Goal: Book appointment/travel/reservation

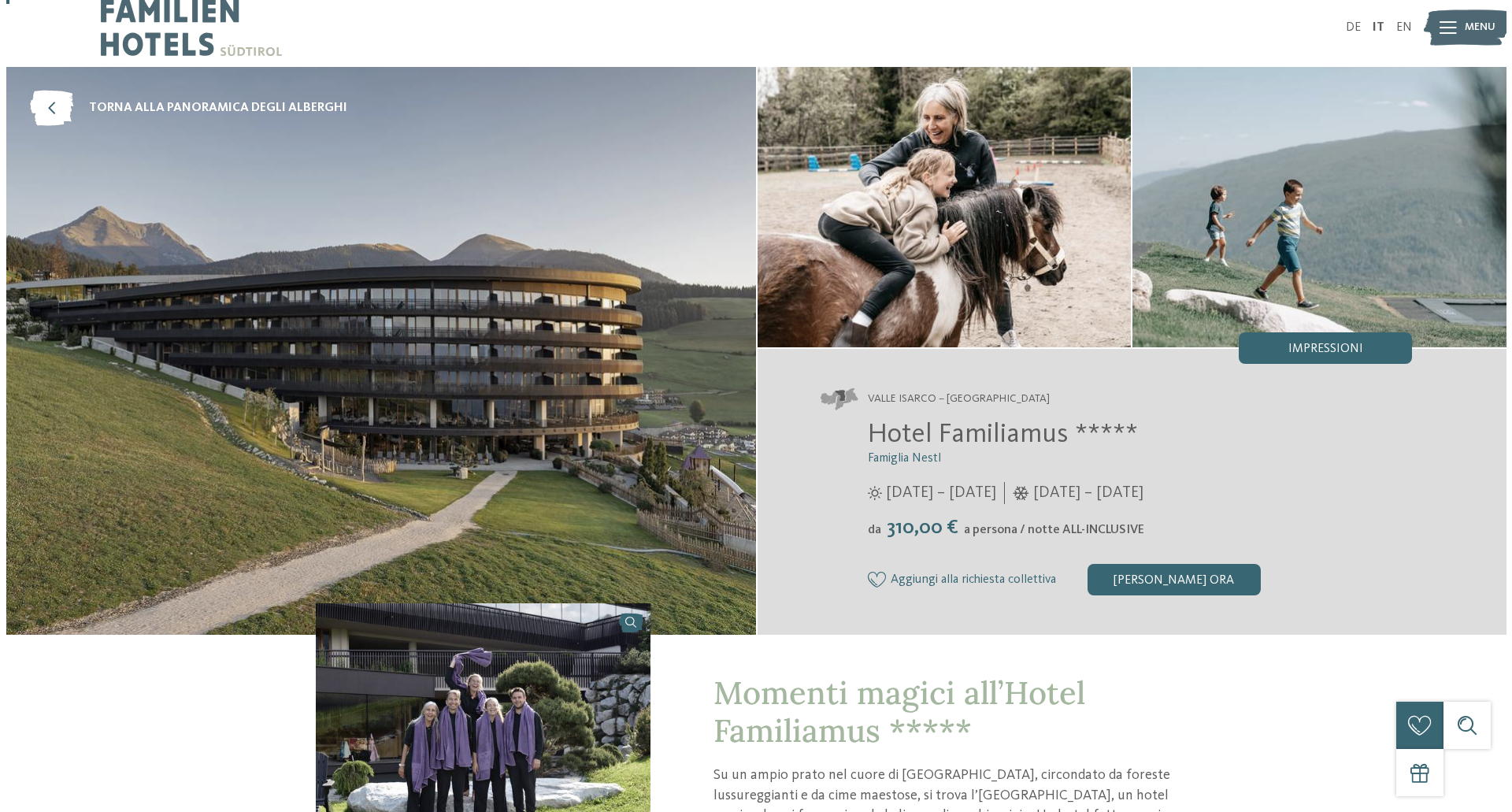
scroll to position [11, 0]
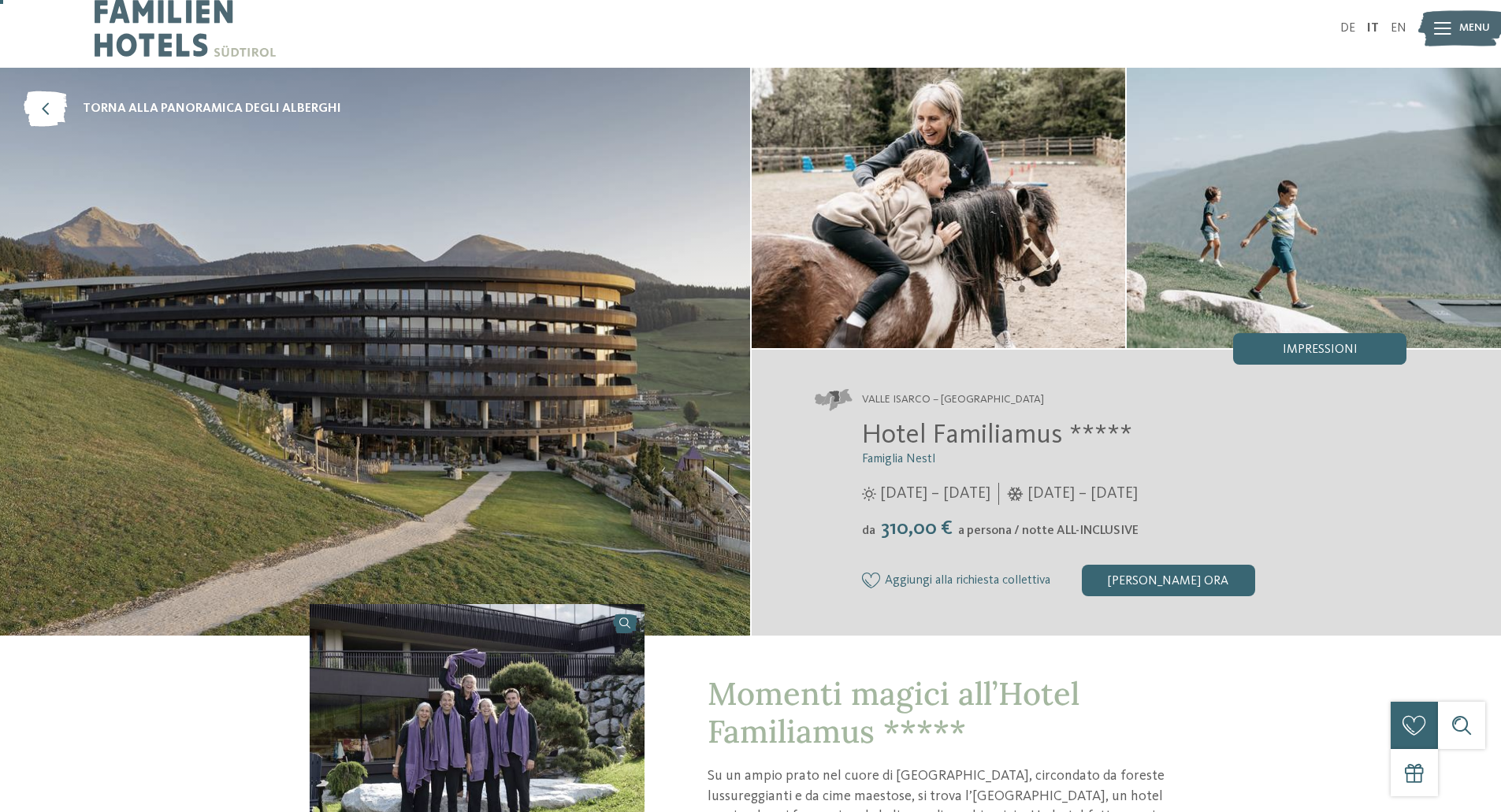
click at [1460, 15] on div "Menu" at bounding box center [1475, 28] width 31 height 40
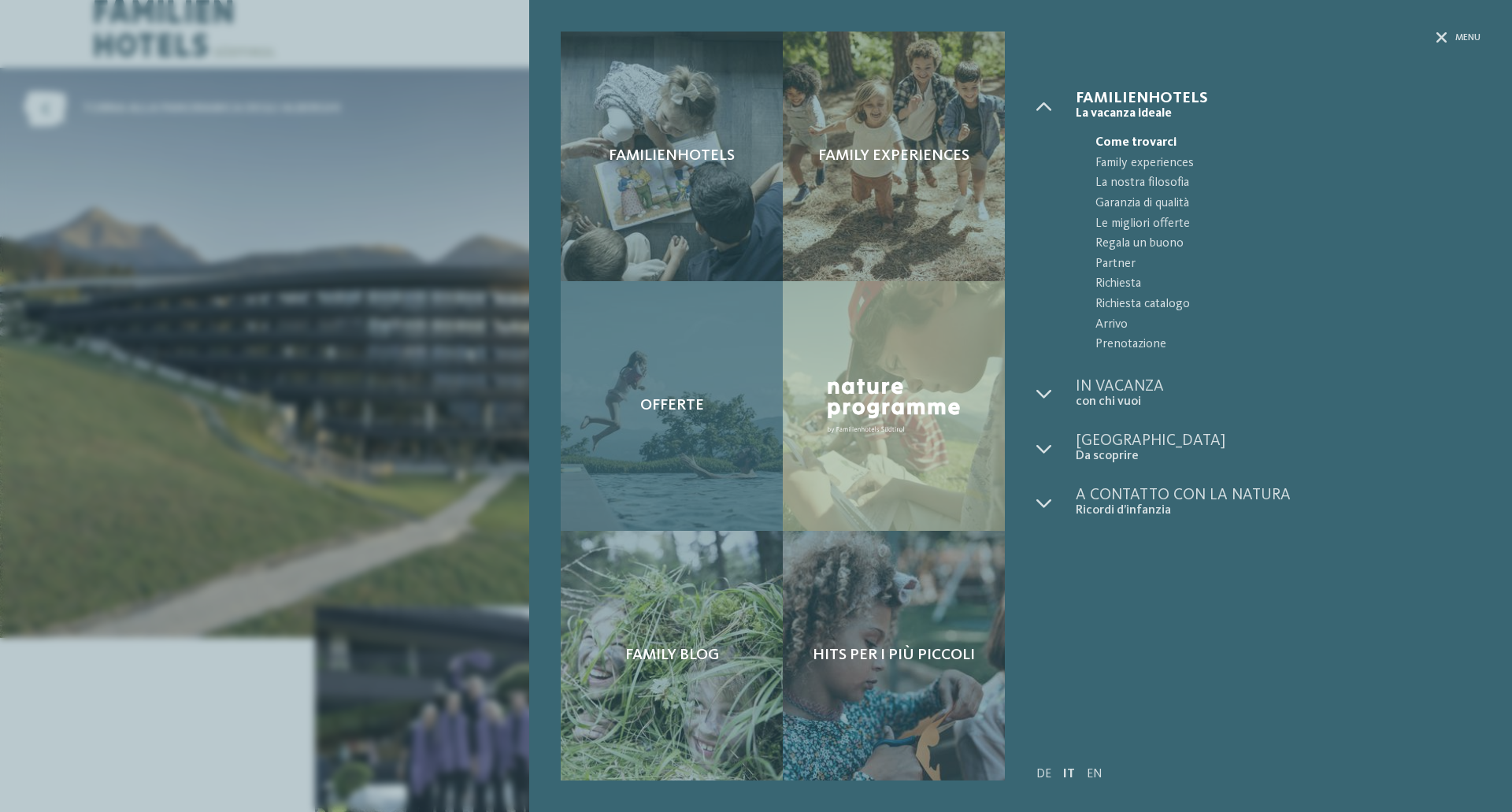
click at [687, 392] on div "Offerte" at bounding box center [672, 406] width 222 height 250
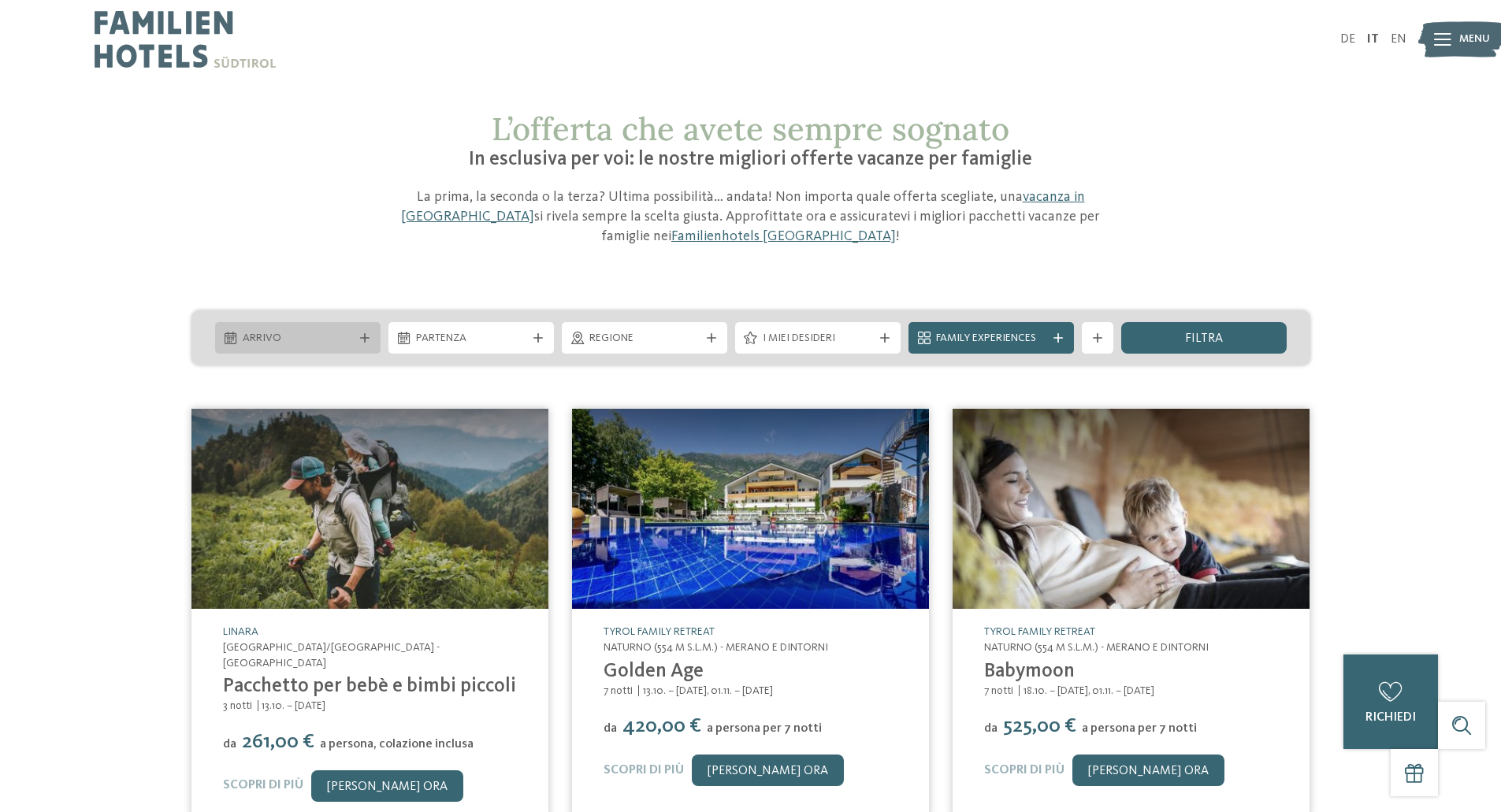
click at [364, 332] on div "Arrivo" at bounding box center [298, 337] width 166 height 32
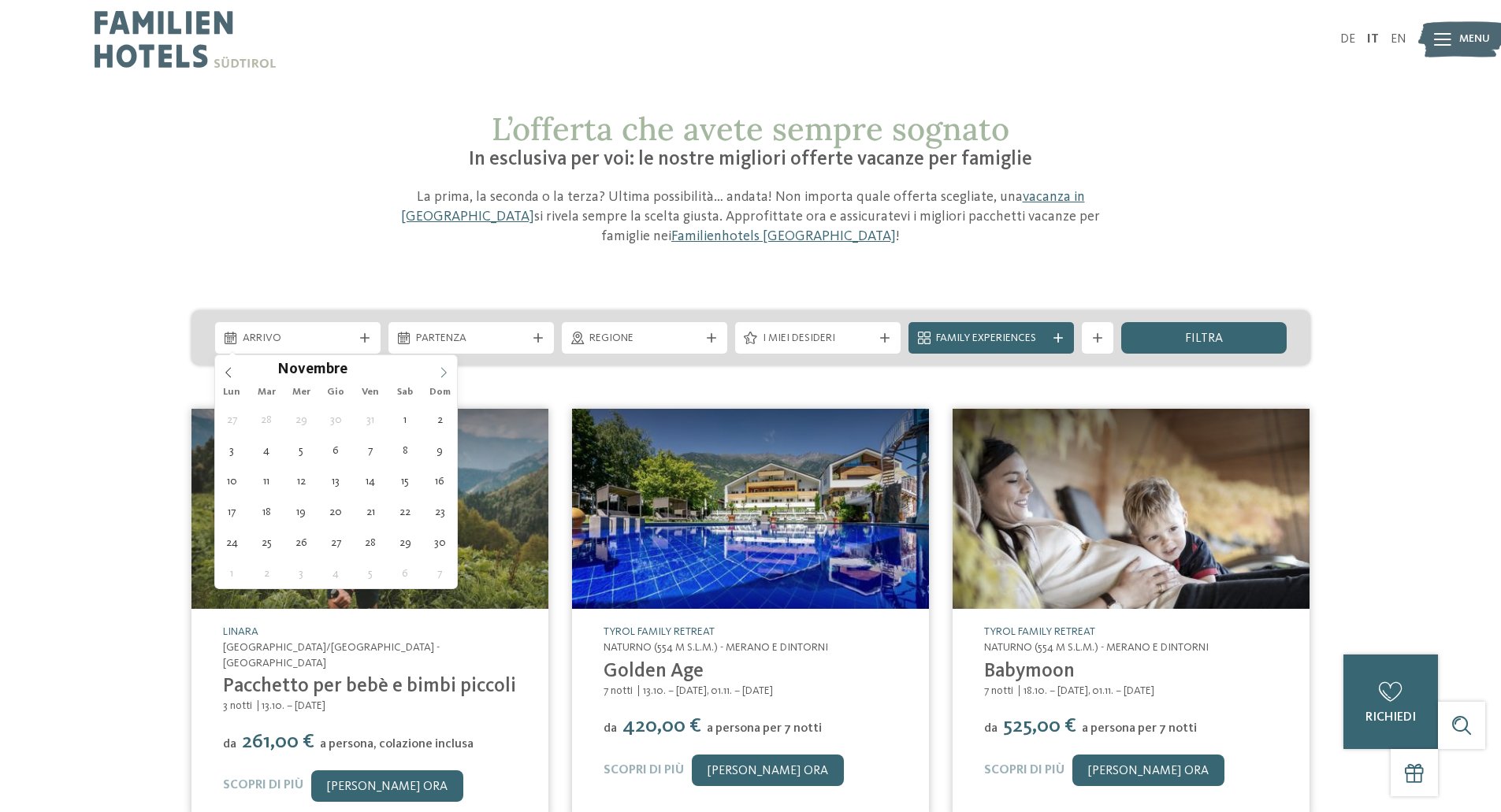
click at [443, 372] on icon at bounding box center [444, 373] width 11 height 11
type div "08.11.2025"
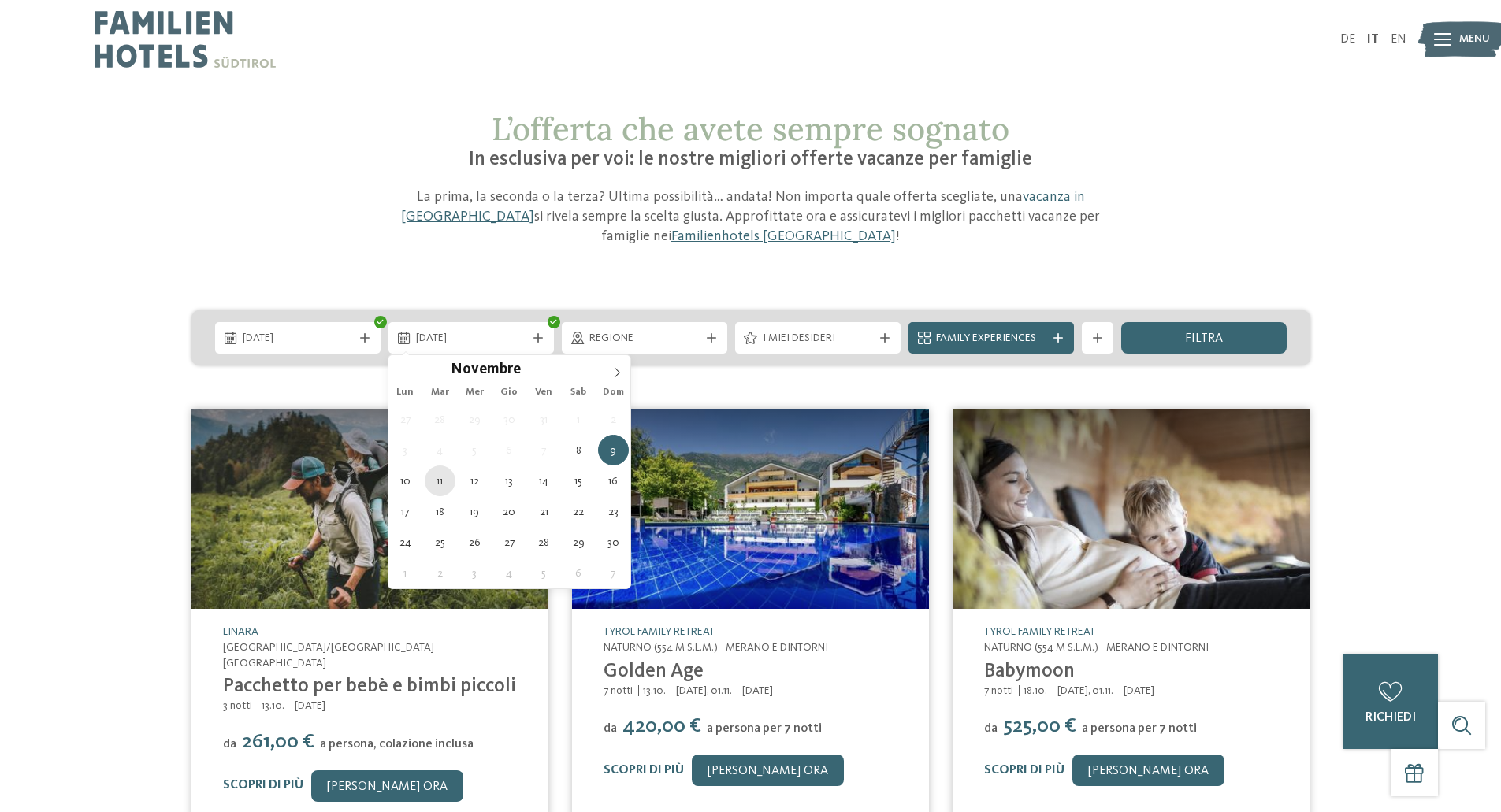
type div "11.11.2025"
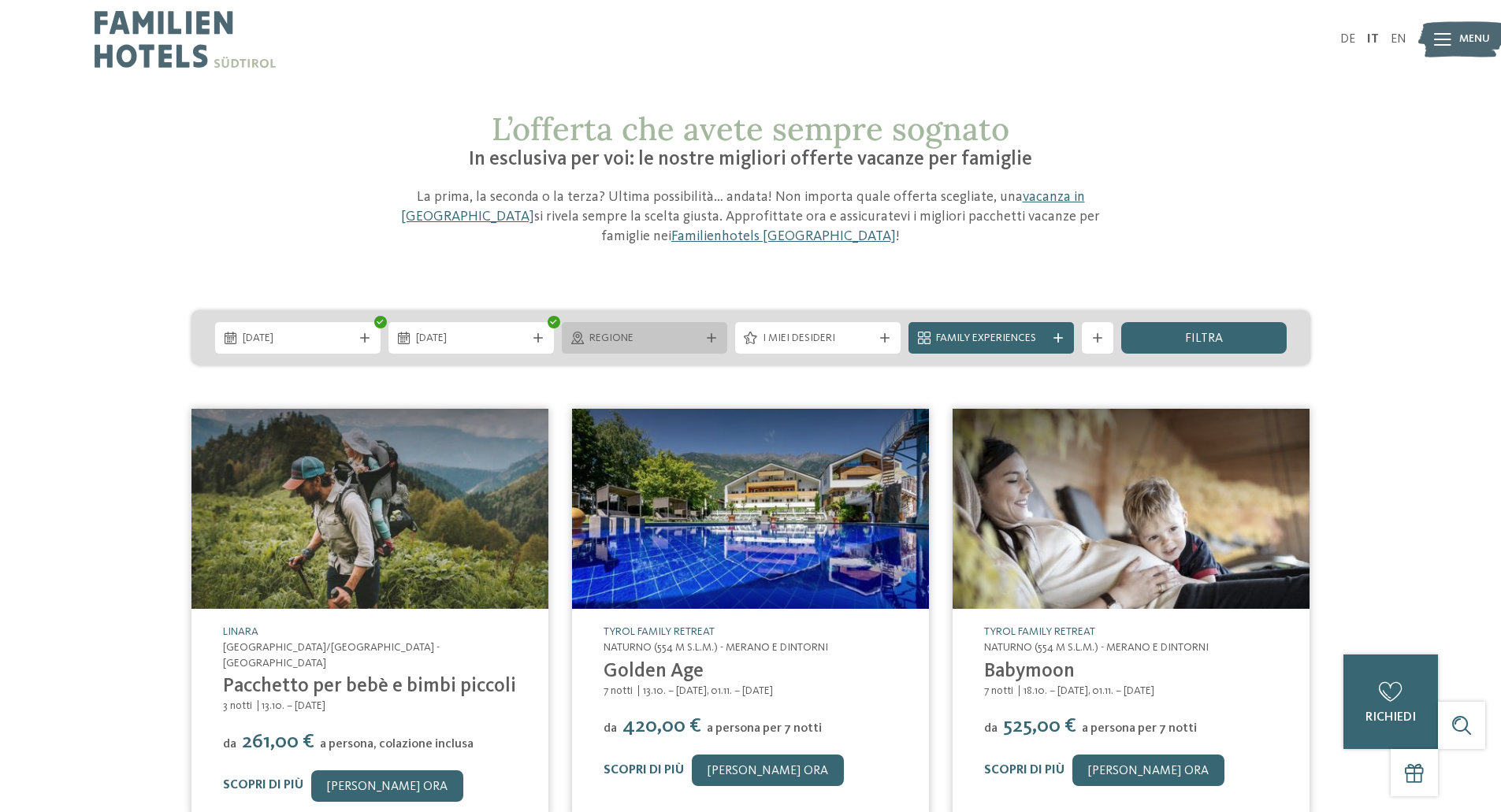
click at [663, 343] on span "Regione" at bounding box center [644, 338] width 110 height 15
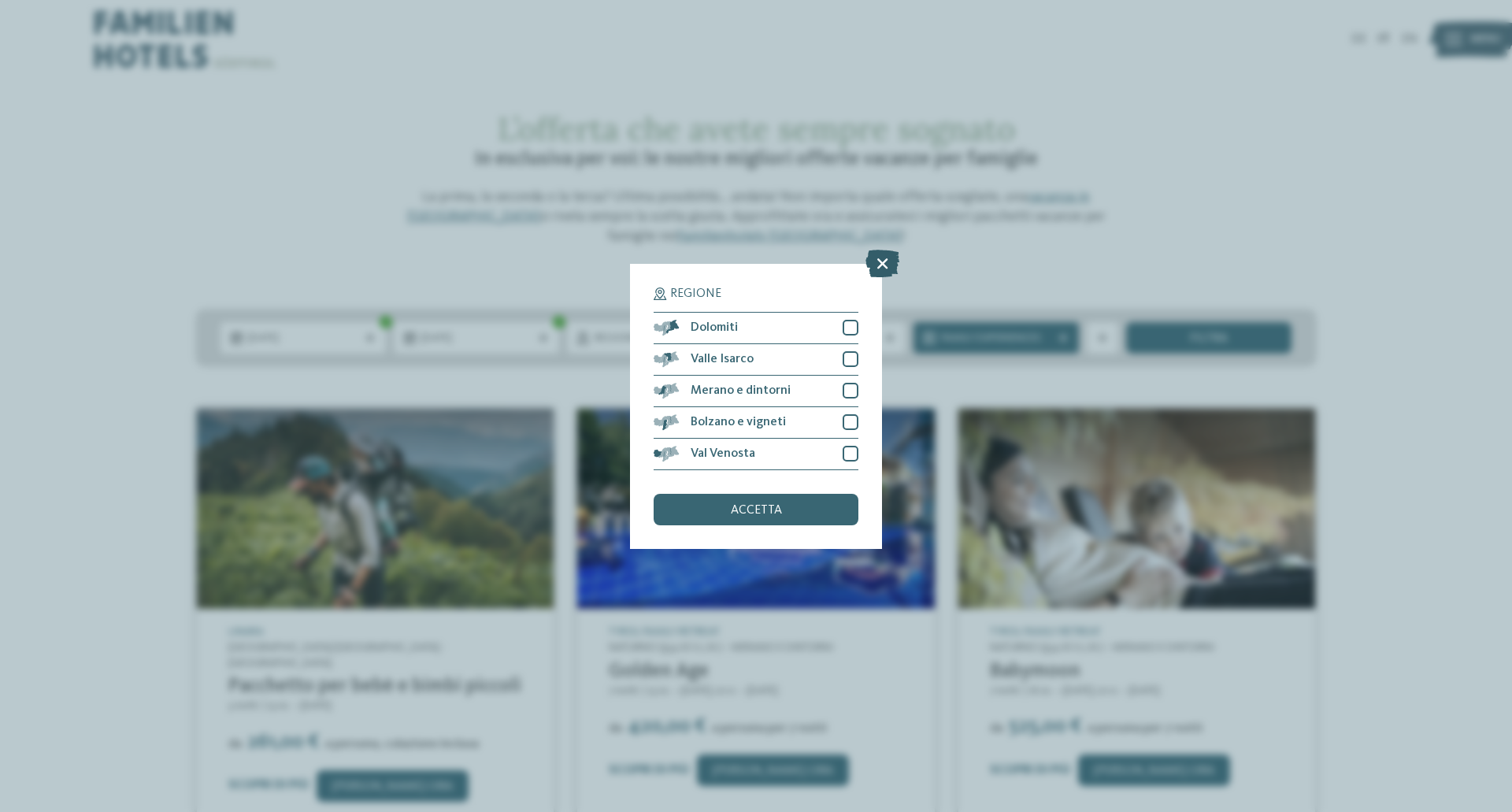
click at [897, 260] on icon at bounding box center [882, 263] width 34 height 28
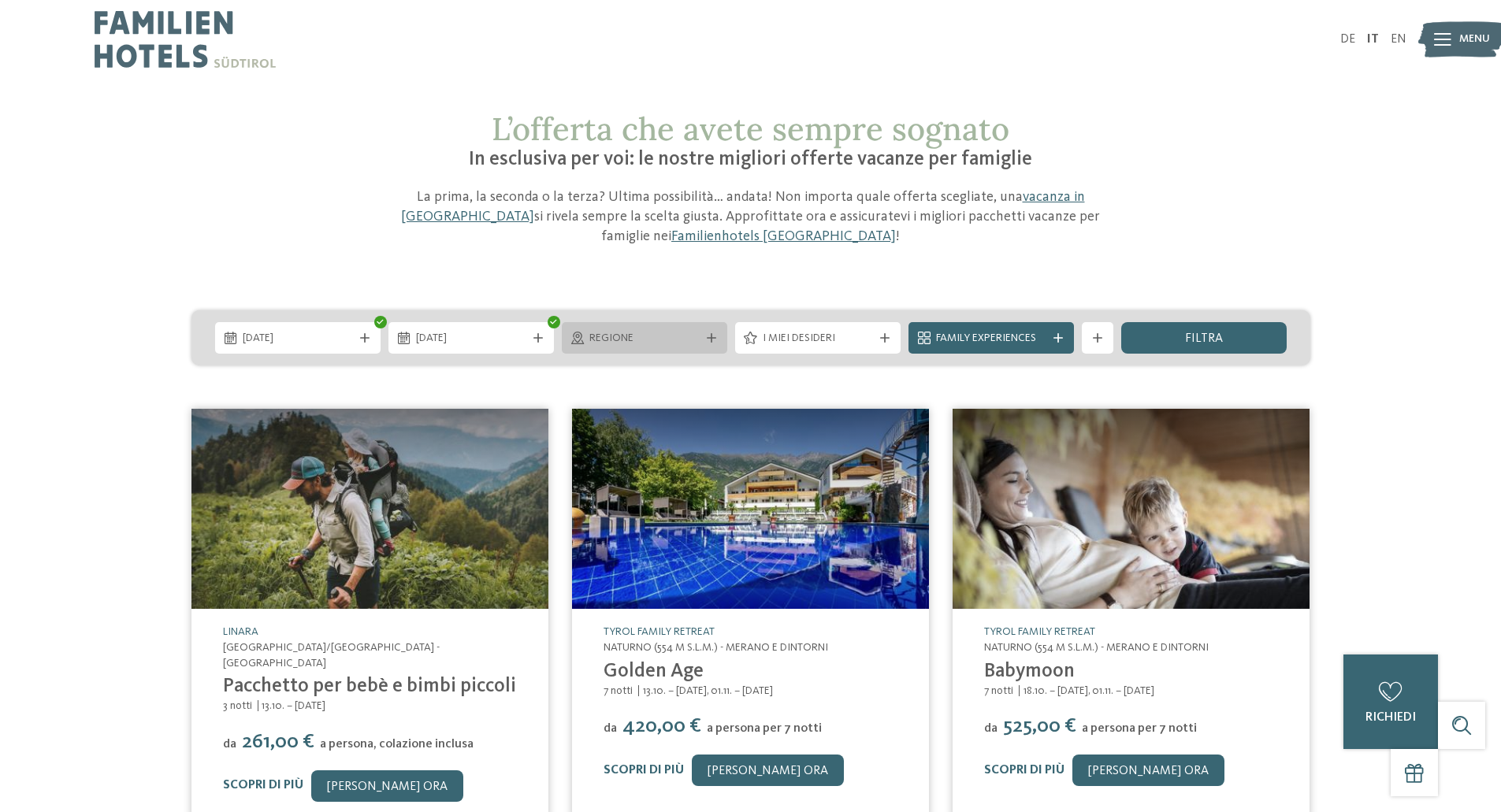
click at [718, 335] on div at bounding box center [711, 338] width 15 height 10
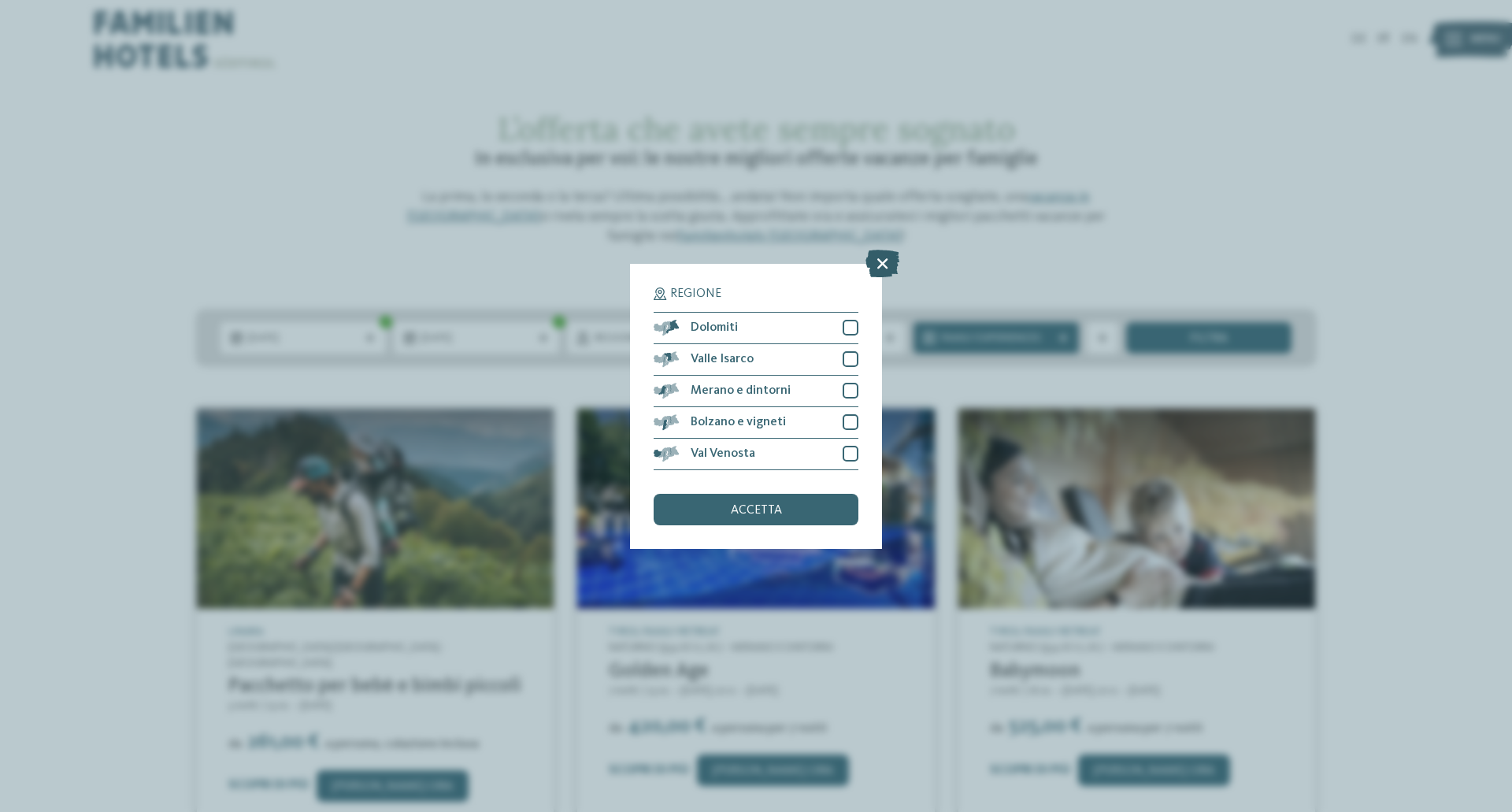
click at [882, 273] on icon at bounding box center [882, 263] width 34 height 28
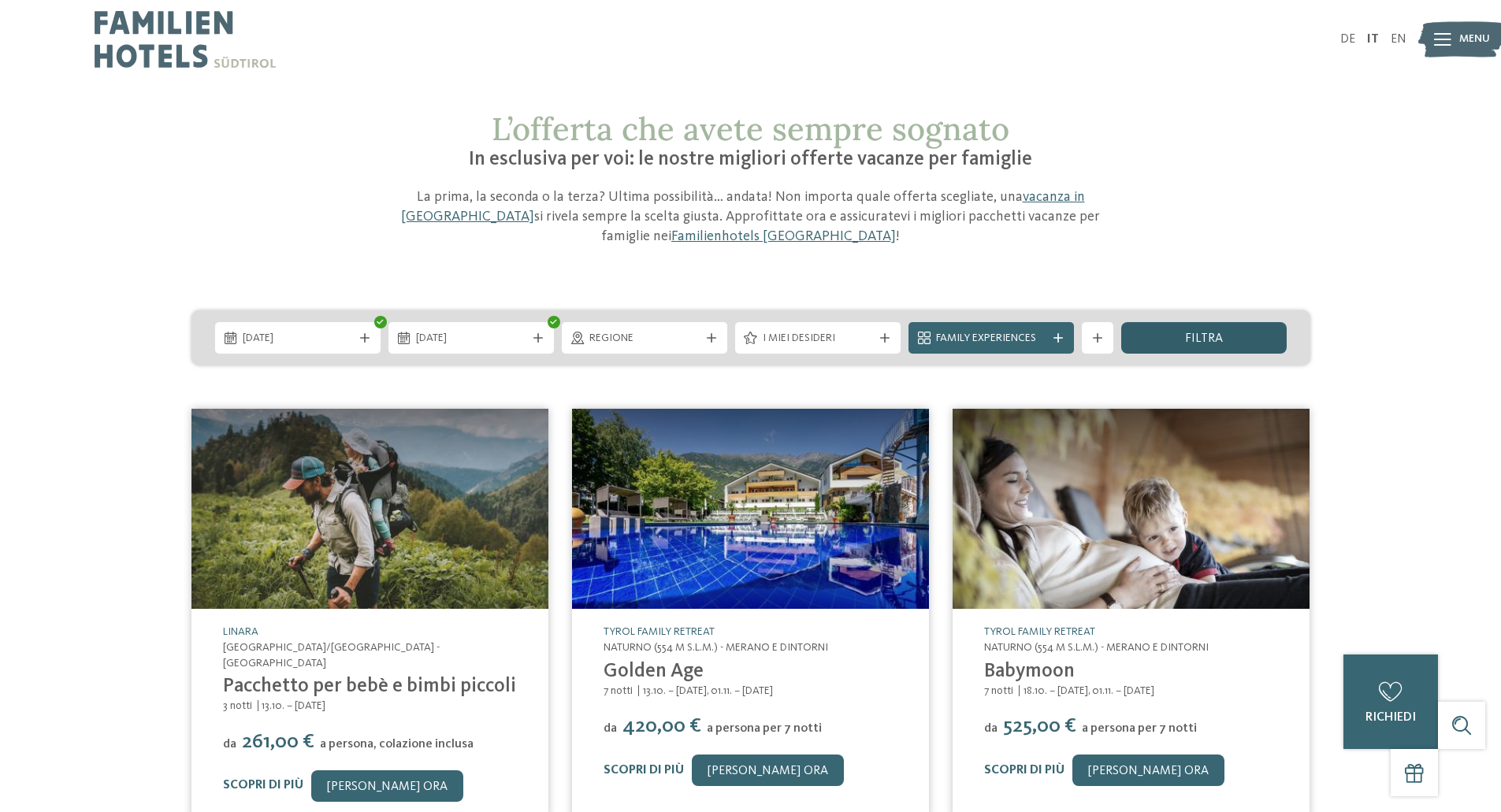
click at [1190, 334] on span "filtra" at bounding box center [1204, 339] width 38 height 13
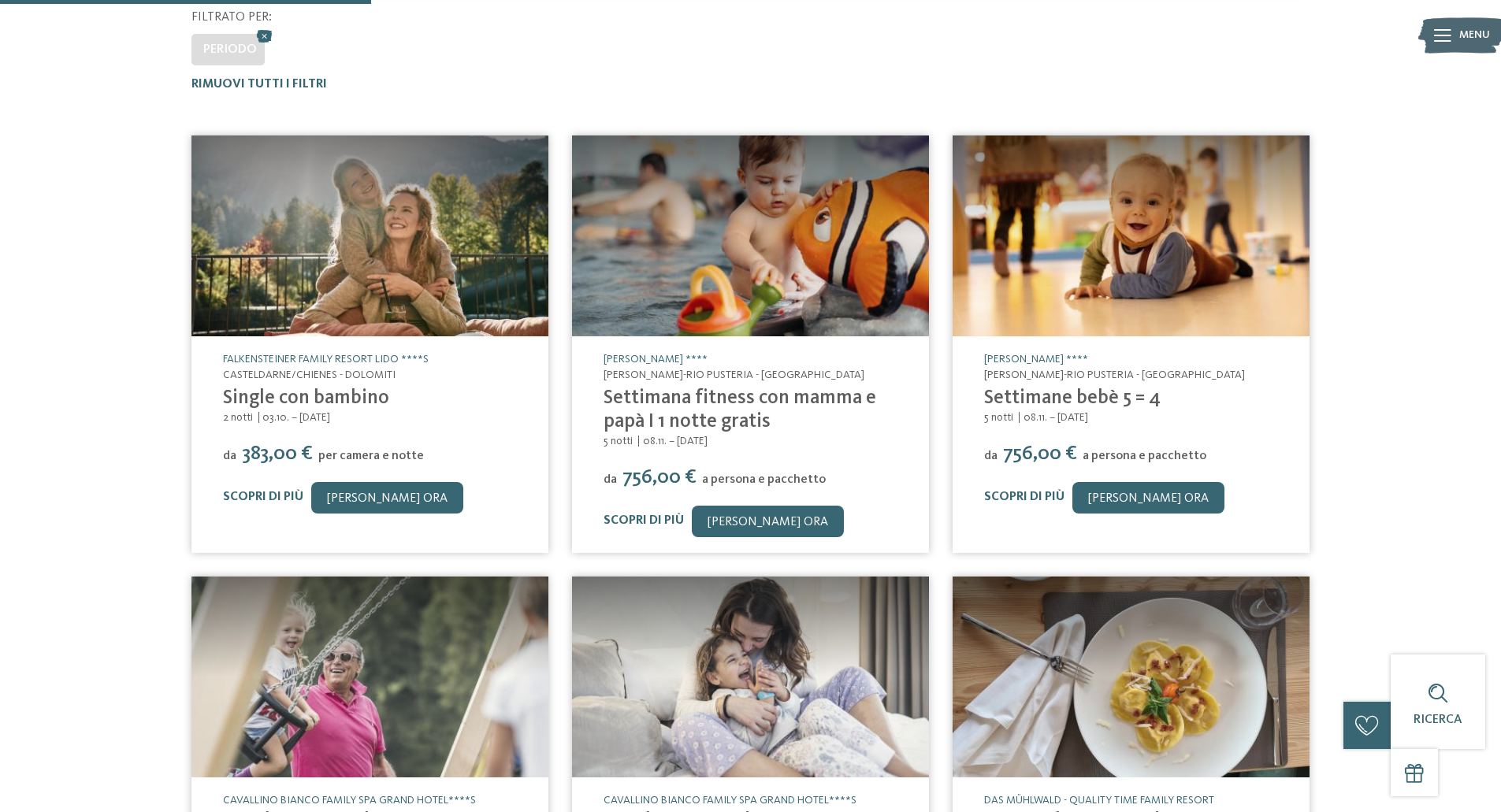
scroll to position [368, 0]
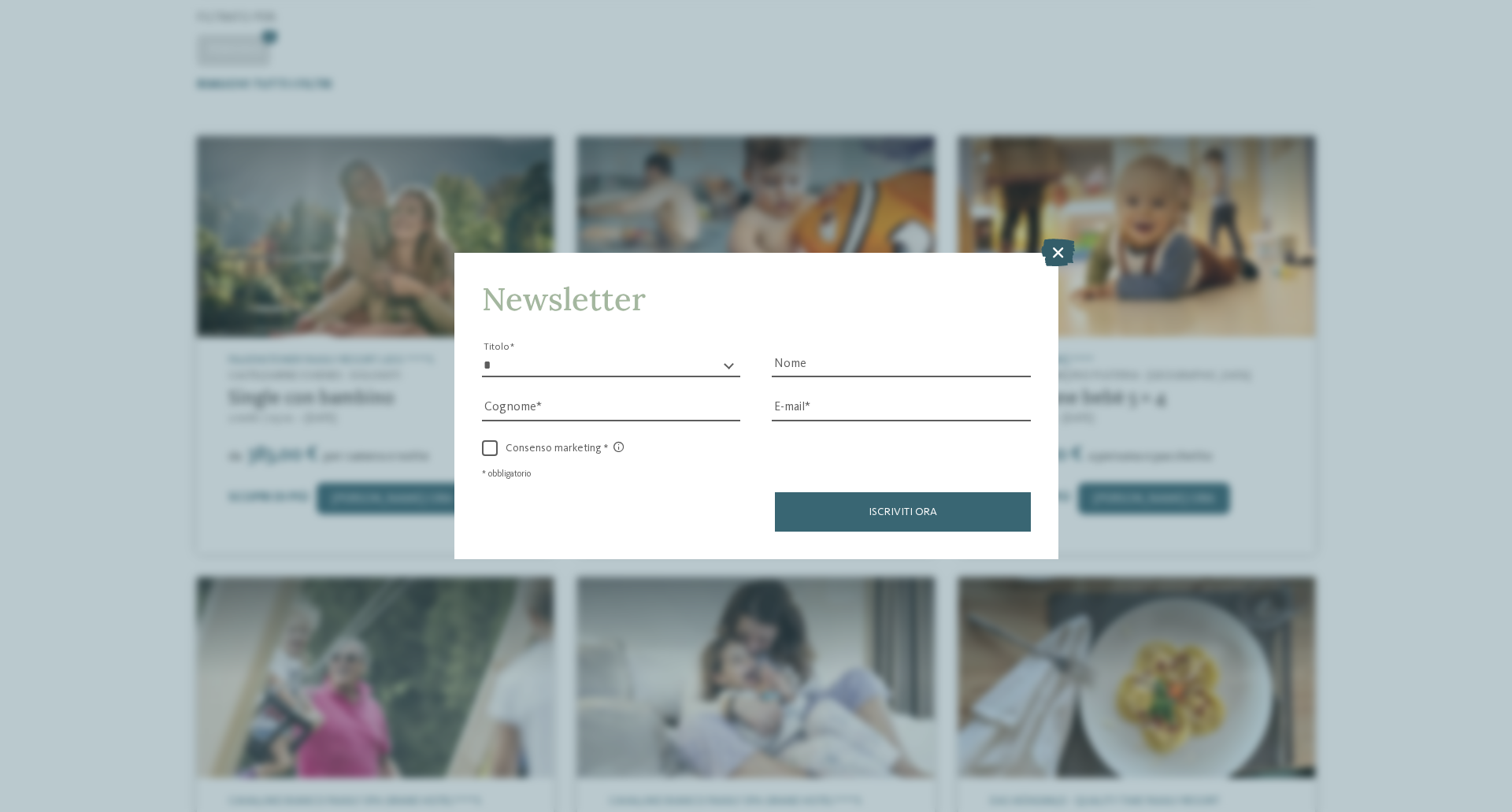
click at [1061, 252] on icon at bounding box center [1058, 252] width 34 height 28
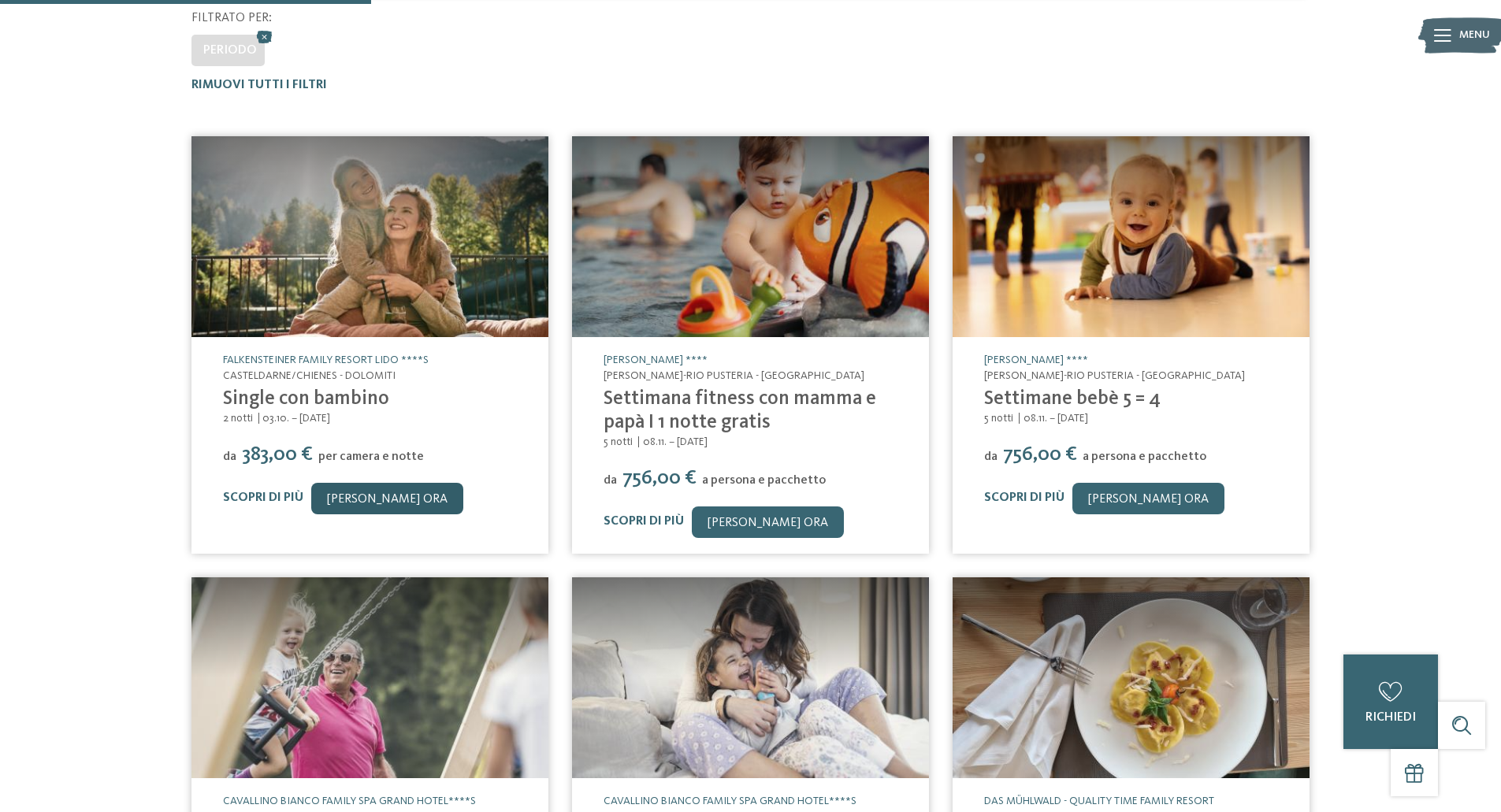
click at [365, 496] on link "[PERSON_NAME] ora" at bounding box center [387, 498] width 152 height 32
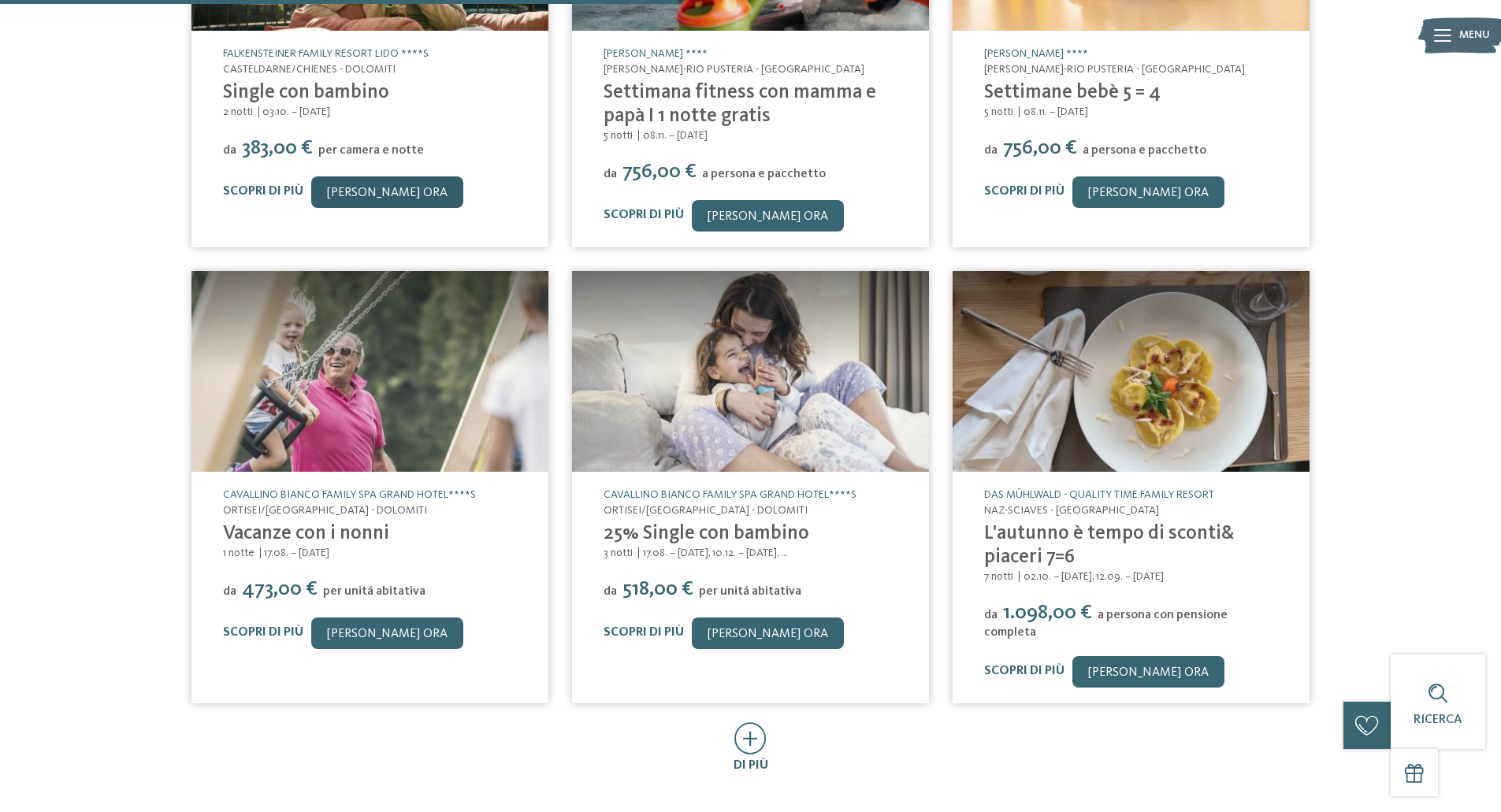
scroll to position [673, 0]
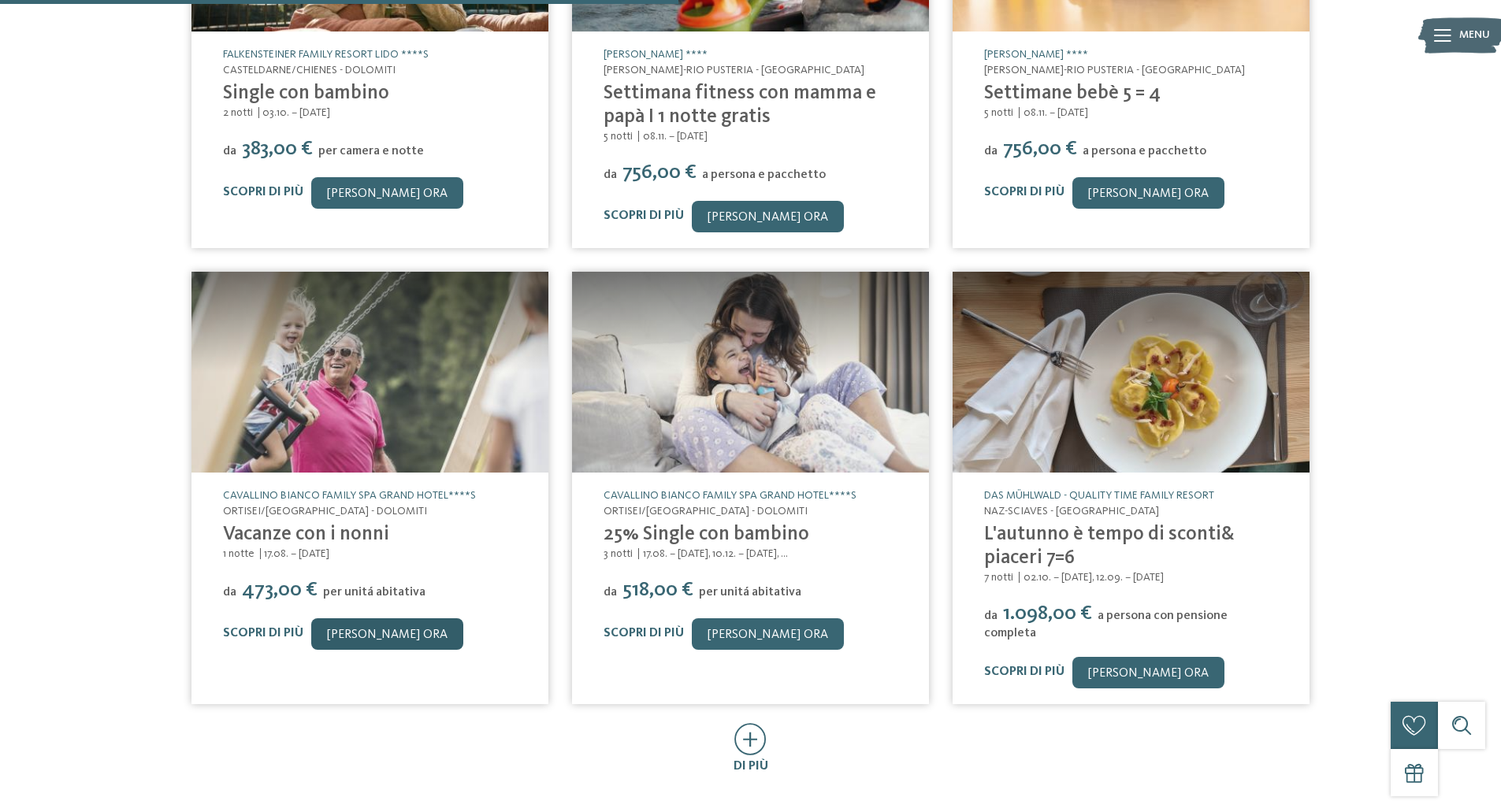
click at [381, 632] on link "[PERSON_NAME] ora" at bounding box center [387, 634] width 152 height 32
click at [1111, 667] on link "[PERSON_NAME] ora" at bounding box center [1148, 672] width 152 height 32
click at [754, 738] on icon at bounding box center [750, 740] width 32 height 32
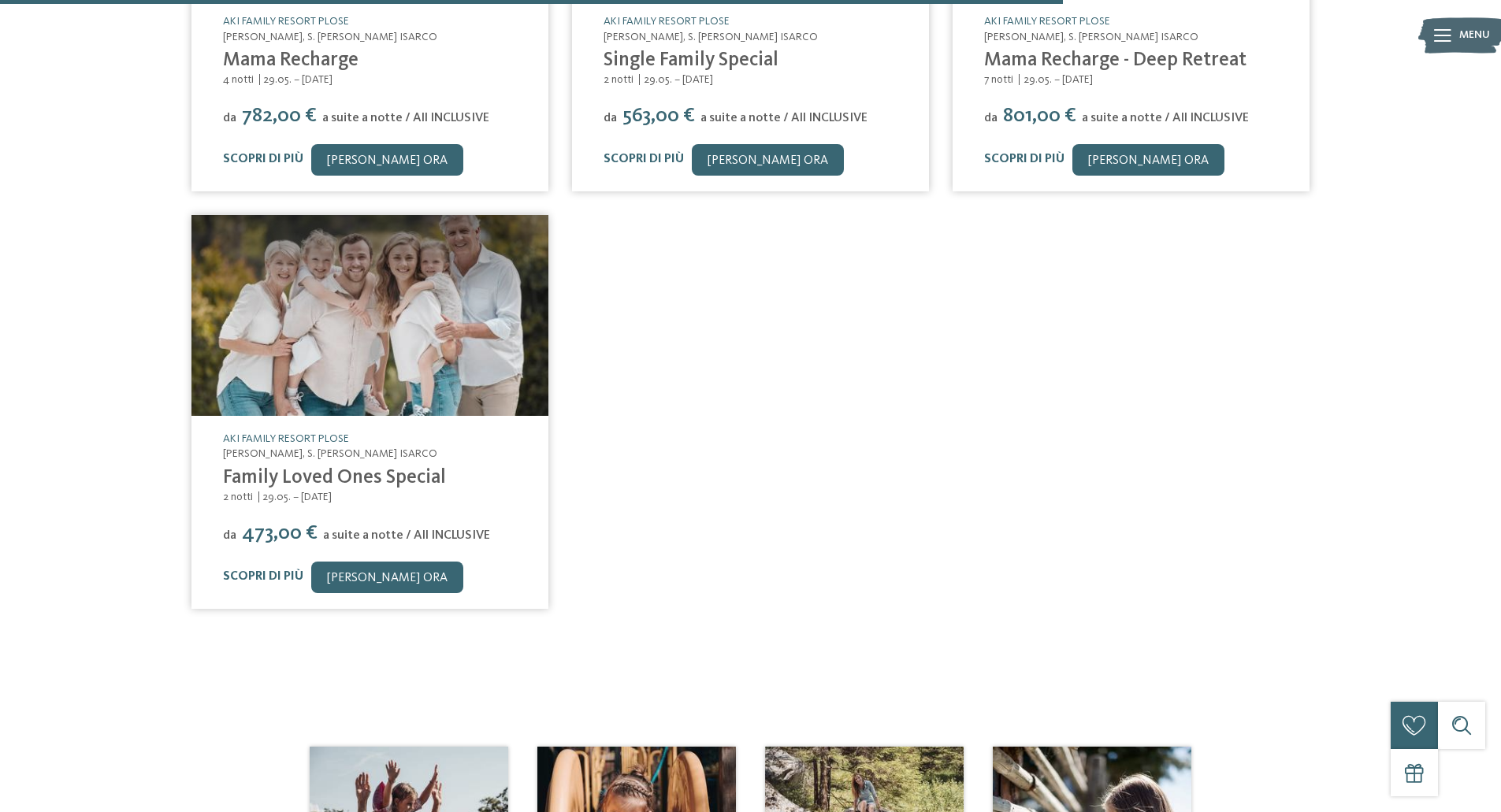
scroll to position [1605, 0]
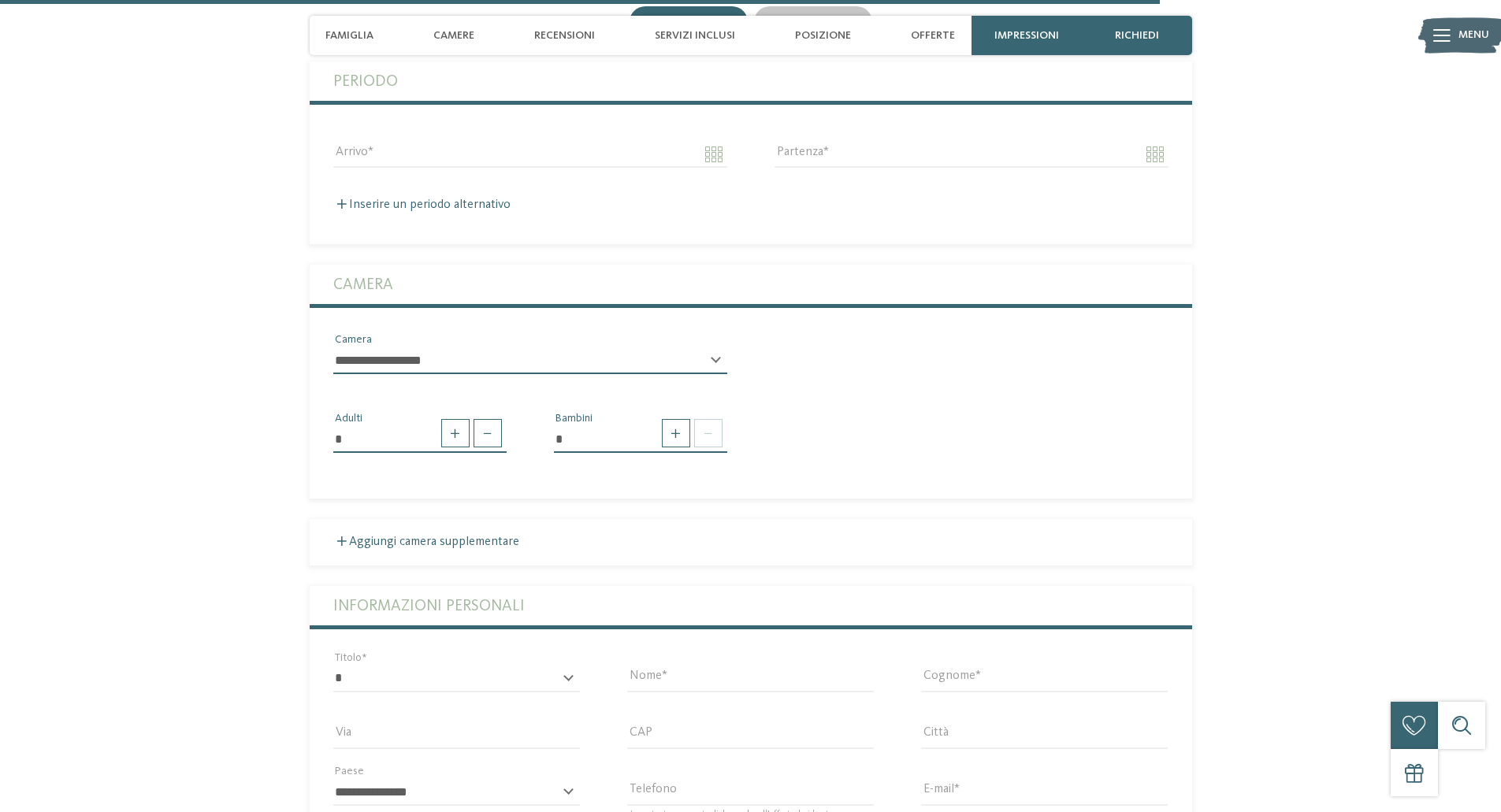
scroll to position [4064, 0]
